Goal: Information Seeking & Learning: Learn about a topic

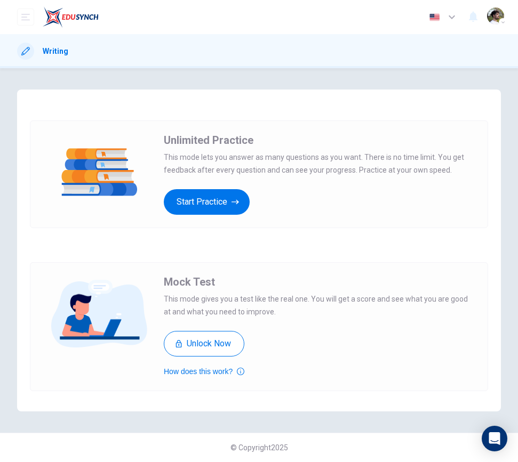
click at [200, 23] on div "Dashboard Pricing 25% OFF English en ​ José Ruano" at bounding box center [259, 17] width 484 height 34
click at [90, 19] on img at bounding box center [71, 16] width 56 height 21
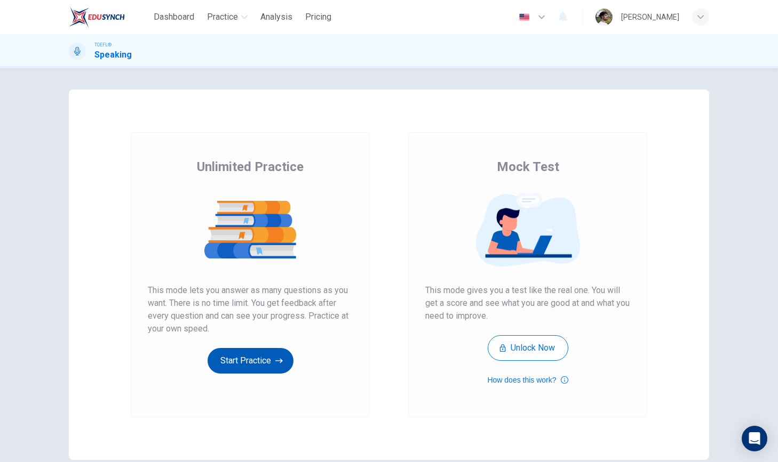
click at [275, 364] on icon "button" at bounding box center [278, 361] width 7 height 11
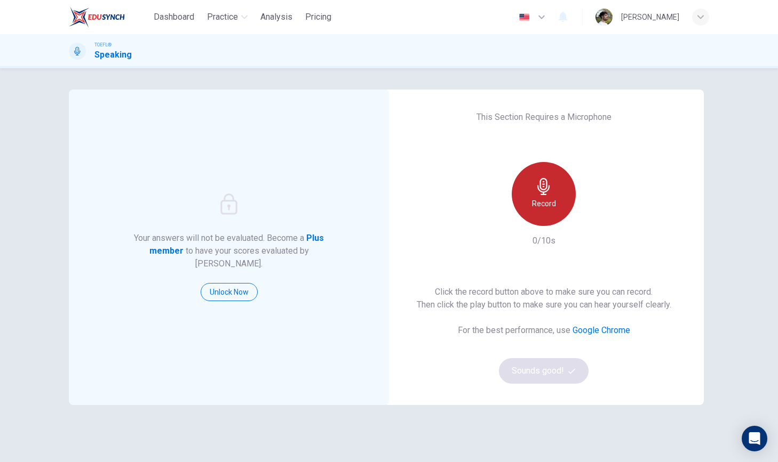
click at [555, 212] on div "Record" at bounding box center [543, 194] width 64 height 64
click at [549, 212] on div "Stop" at bounding box center [543, 194] width 64 height 64
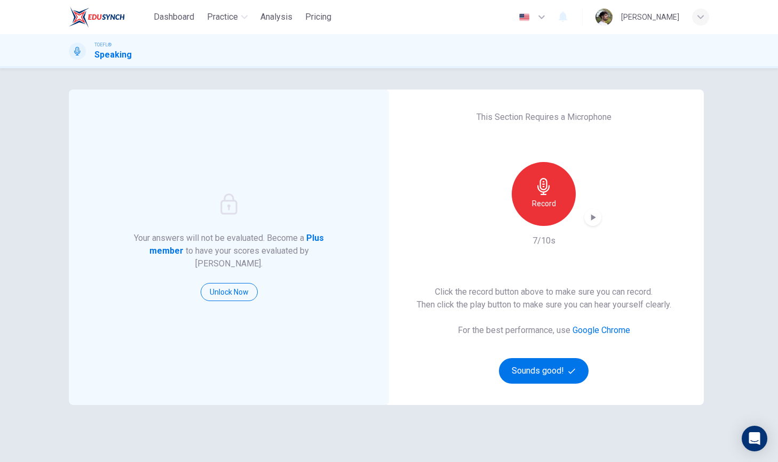
click at [591, 221] on icon "button" at bounding box center [592, 217] width 11 height 11
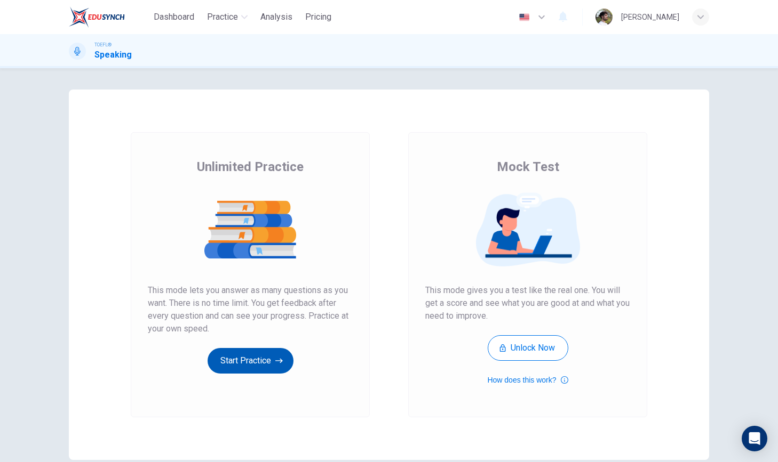
click at [262, 362] on button "Start Practice" at bounding box center [250, 361] width 86 height 26
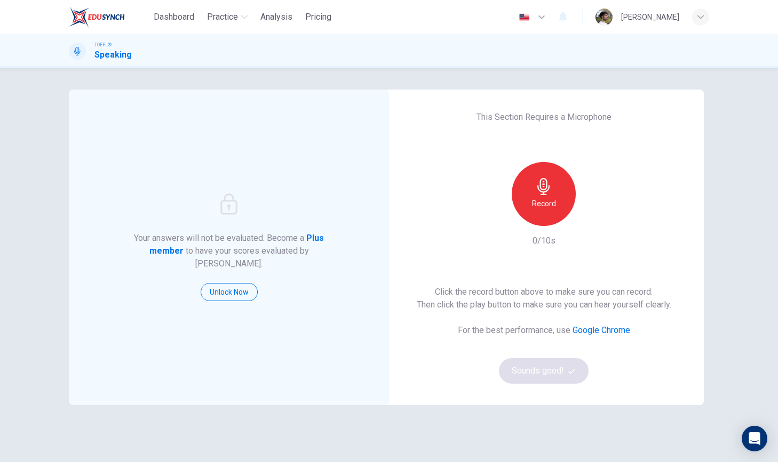
click at [553, 219] on div "Record" at bounding box center [543, 194] width 64 height 64
click at [551, 215] on div "Stop" at bounding box center [543, 194] width 64 height 64
click at [584, 214] on div "button" at bounding box center [592, 217] width 17 height 17
click at [541, 377] on button "Sounds good!" at bounding box center [544, 371] width 90 height 26
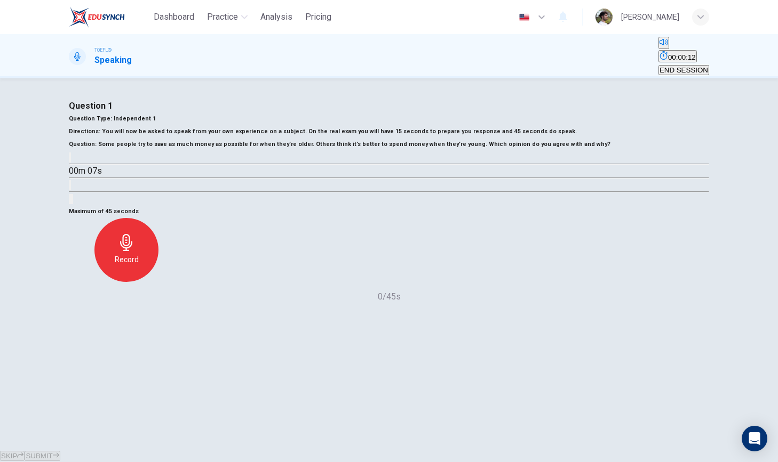
click at [70, 160] on icon "button" at bounding box center [70, 160] width 0 height 0
type input "0"
click at [158, 282] on div "Record" at bounding box center [126, 250] width 64 height 64
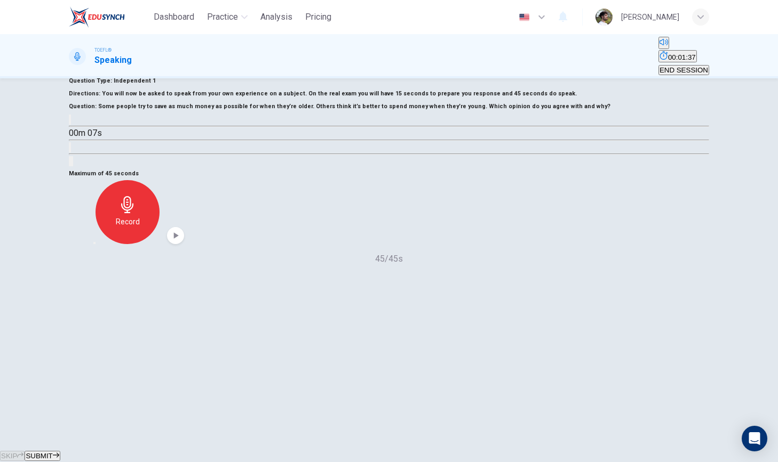
scroll to position [38, 0]
click at [52, 452] on span "SUBMIT" at bounding box center [39, 456] width 27 height 8
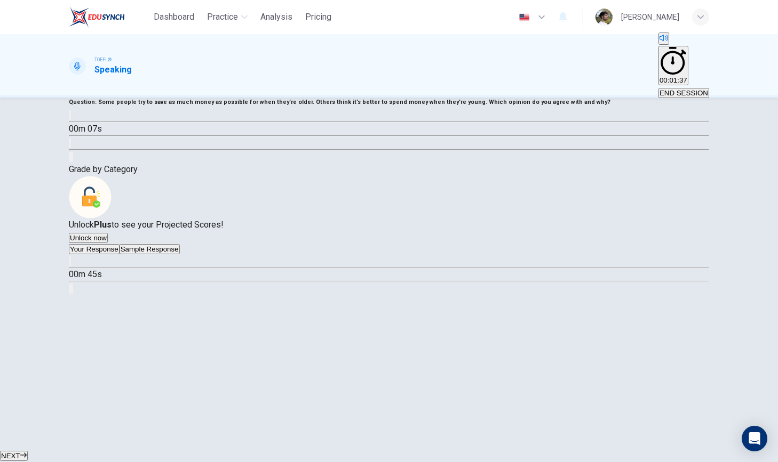
scroll to position [107, 0]
click at [174, 254] on button "Sample Response" at bounding box center [149, 249] width 60 height 10
click at [70, 263] on icon "button" at bounding box center [70, 263] width 0 height 0
click at [70, 291] on icon "Click to see the audio transcription" at bounding box center [70, 291] width 0 height 0
type input "48"
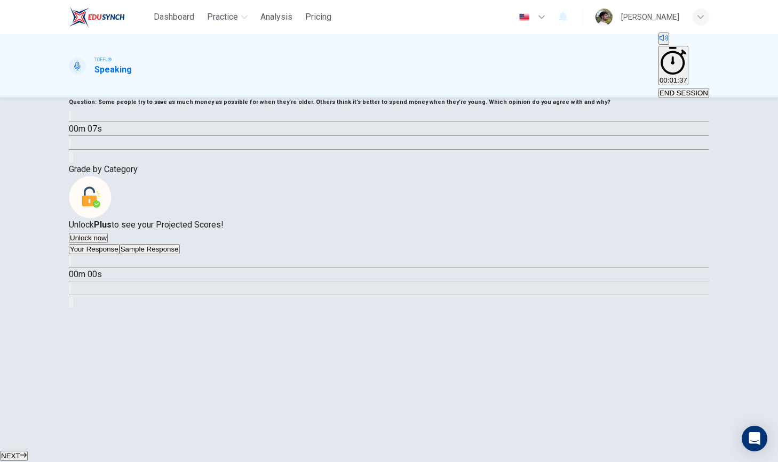
type input "0"
click at [119, 254] on button "Your Response" at bounding box center [94, 249] width 51 height 10
click at [70, 263] on icon "button" at bounding box center [70, 263] width 0 height 0
click at [81, 275] on icon "button" at bounding box center [76, 270] width 9 height 10
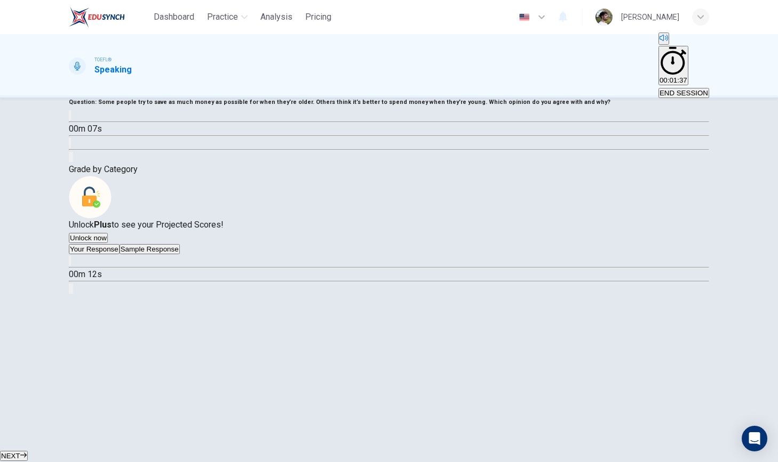
type input "73"
click at [20, 452] on span "NEXT" at bounding box center [10, 456] width 19 height 8
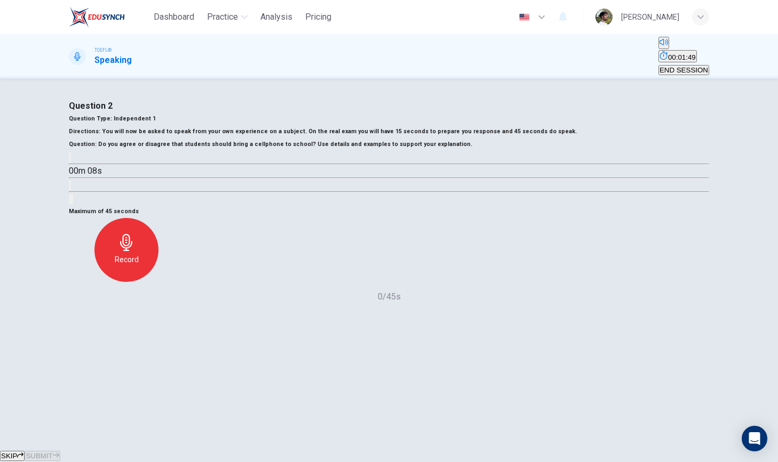
scroll to position [20, 0]
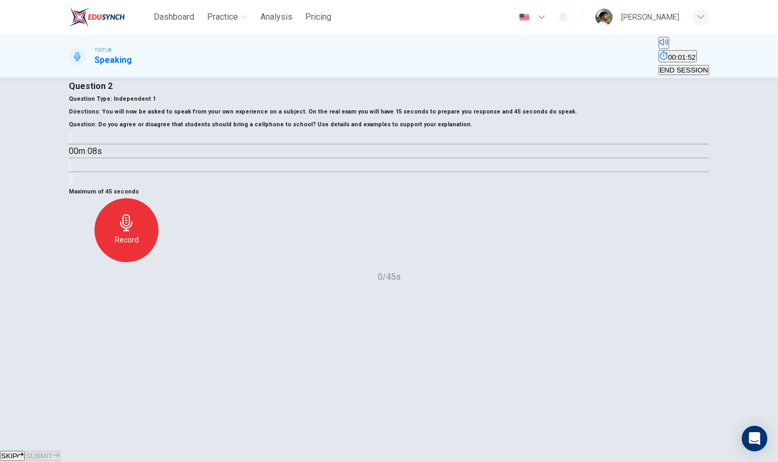
click at [70, 140] on icon "button" at bounding box center [70, 140] width 0 height 0
type input "0"
click at [158, 262] on div "Record" at bounding box center [126, 230] width 64 height 64
click at [52, 452] on span "SUBMIT" at bounding box center [39, 456] width 27 height 8
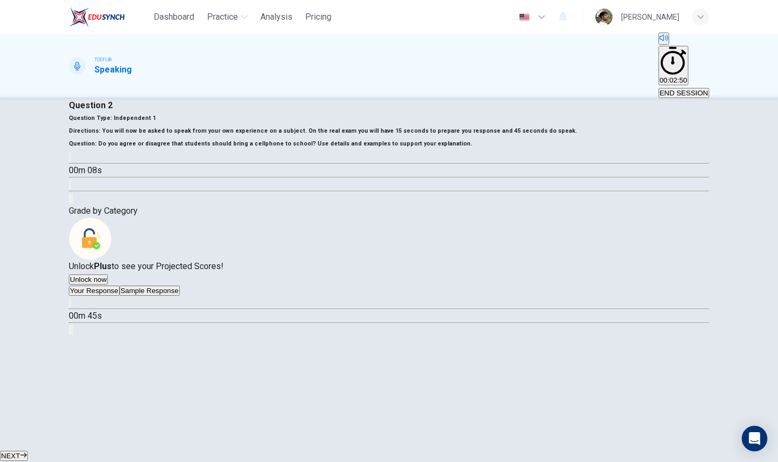
click at [180, 296] on button "Sample Response" at bounding box center [149, 291] width 60 height 10
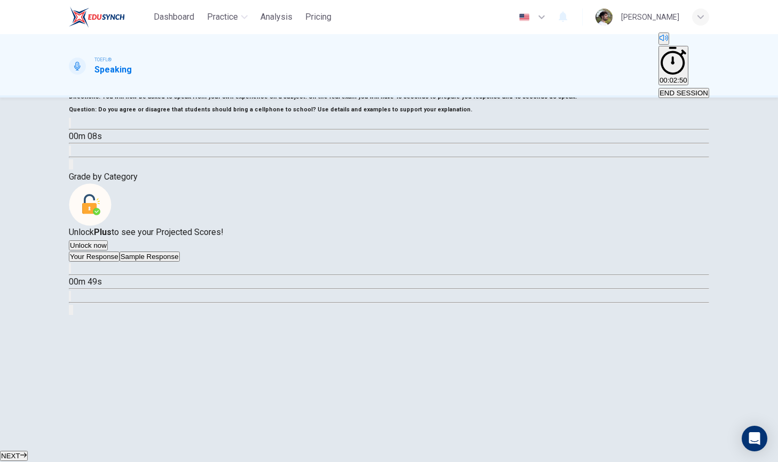
scroll to position [94, 0]
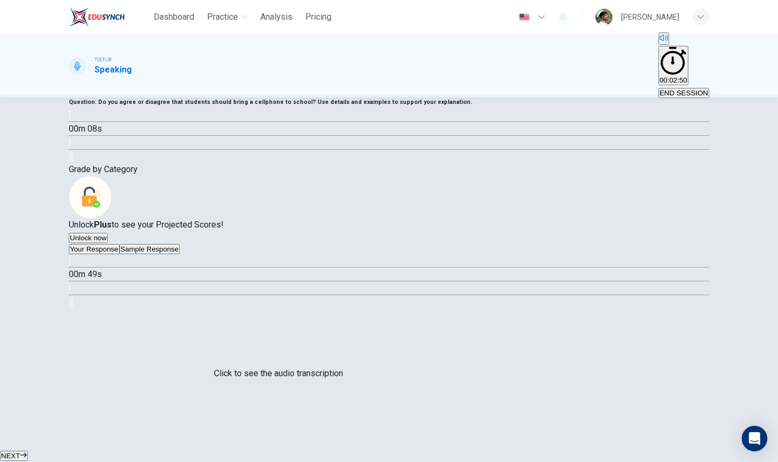
click at [70, 291] on icon "Click to see the audio transcription" at bounding box center [70, 291] width 0 height 0
click at [20, 452] on span "NEXT" at bounding box center [10, 456] width 19 height 8
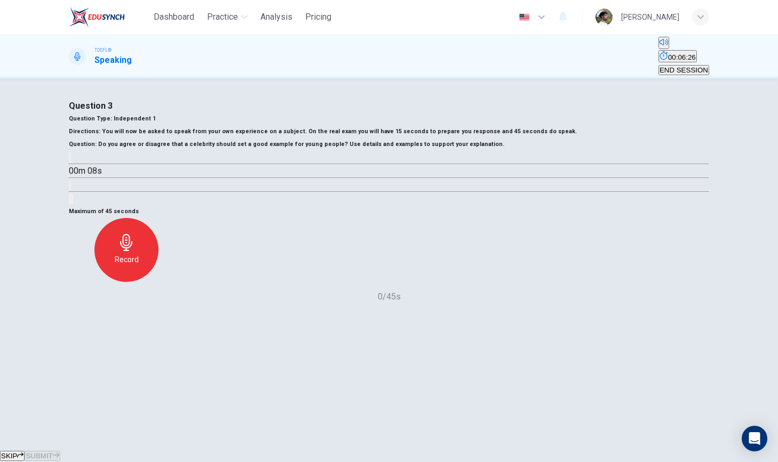
click at [139, 266] on h6 "Record" at bounding box center [127, 259] width 24 height 13
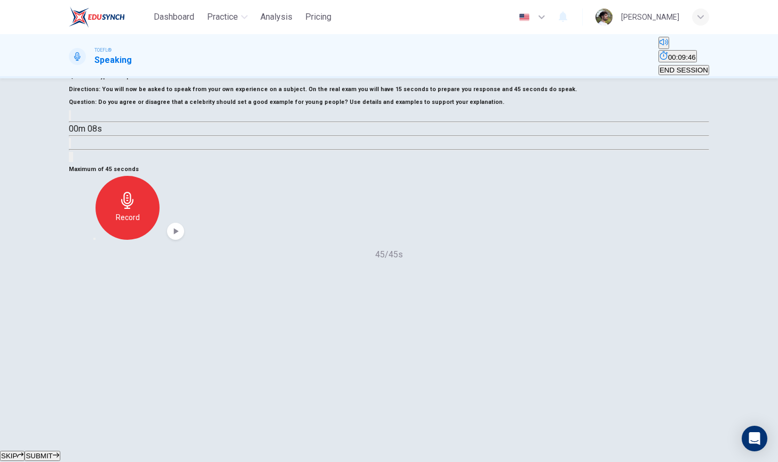
scroll to position [59, 0]
click at [52, 452] on span "SUBMIT" at bounding box center [39, 456] width 27 height 8
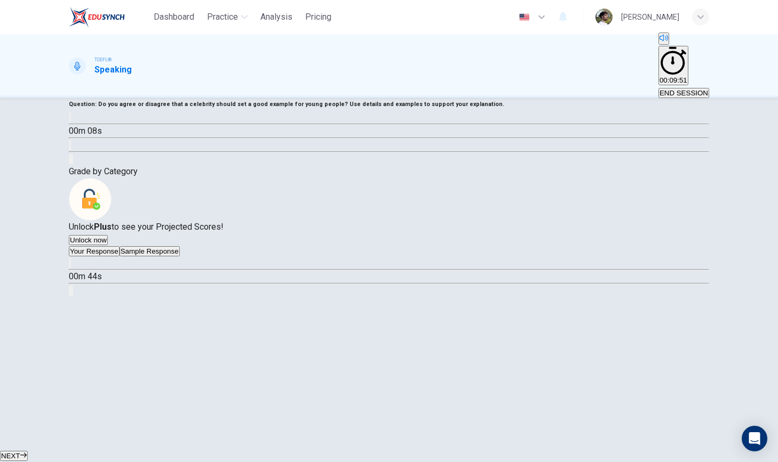
click at [180, 257] on button "Sample Response" at bounding box center [149, 251] width 60 height 10
click at [70, 266] on icon "button" at bounding box center [70, 266] width 0 height 0
type input "0"
click at [28, 451] on button "NEXT" at bounding box center [14, 456] width 28 height 10
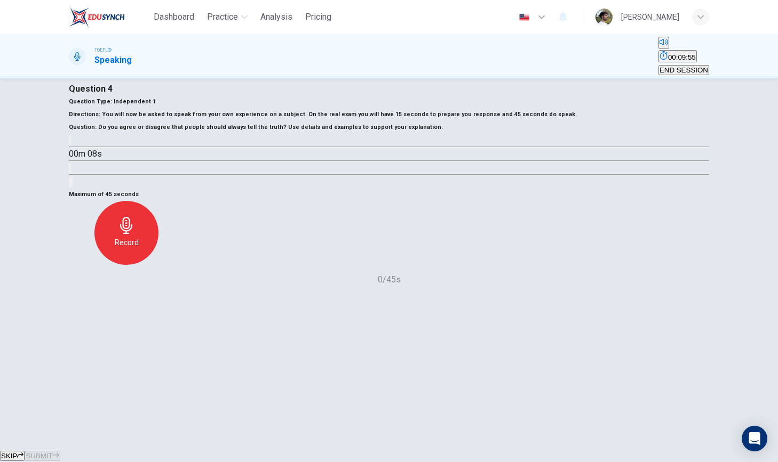
scroll to position [31, 0]
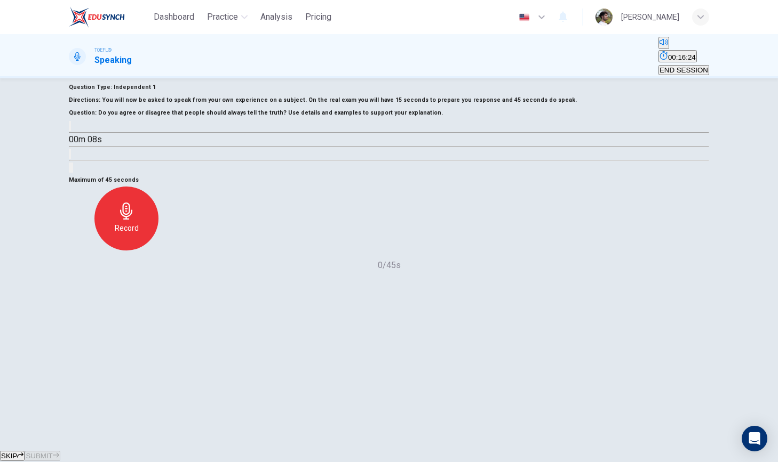
click at [103, 54] on h1 "Speaking" at bounding box center [112, 60] width 37 height 13
